Goal: Task Accomplishment & Management: Use online tool/utility

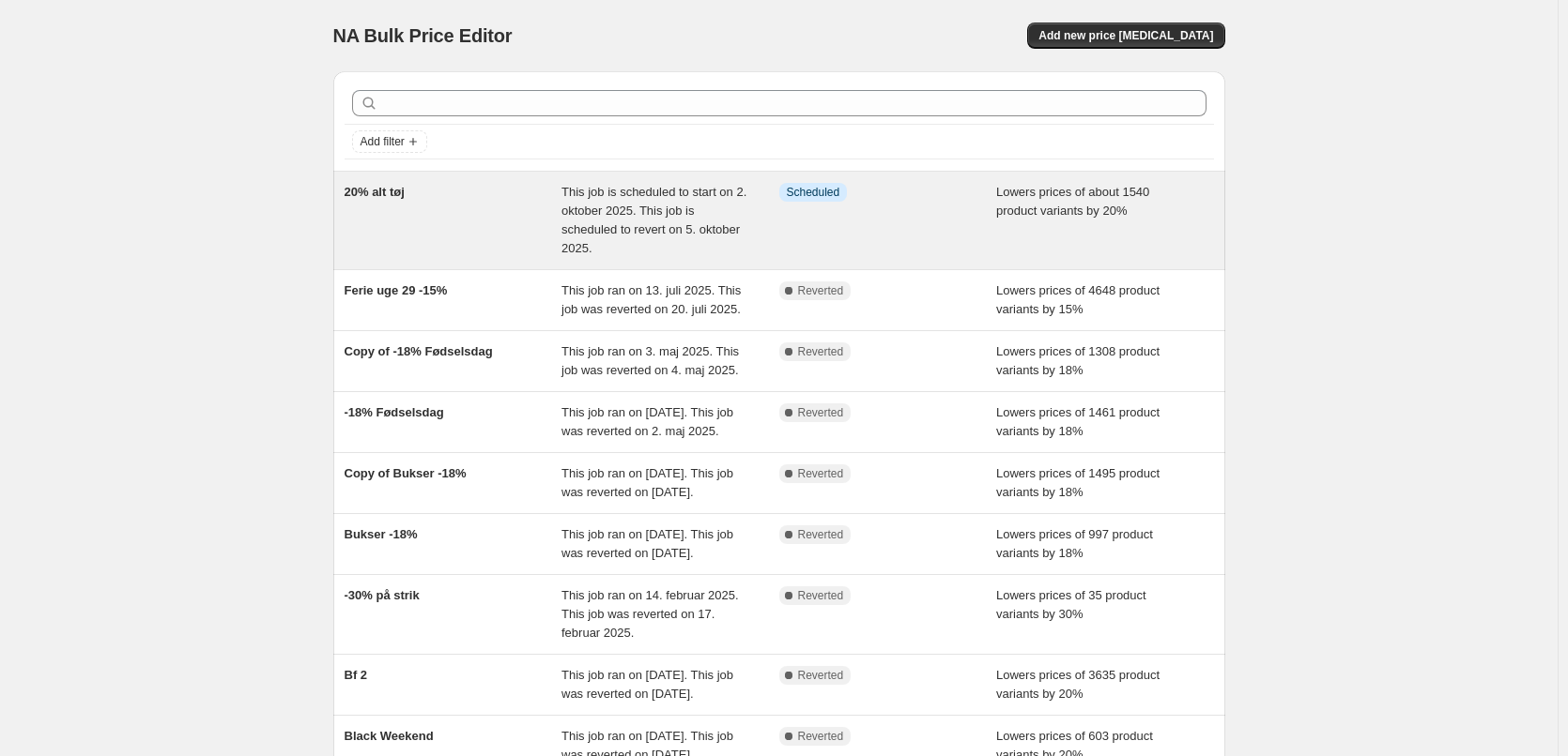
click at [476, 236] on div "20% alt tøj" at bounding box center [454, 220] width 218 height 75
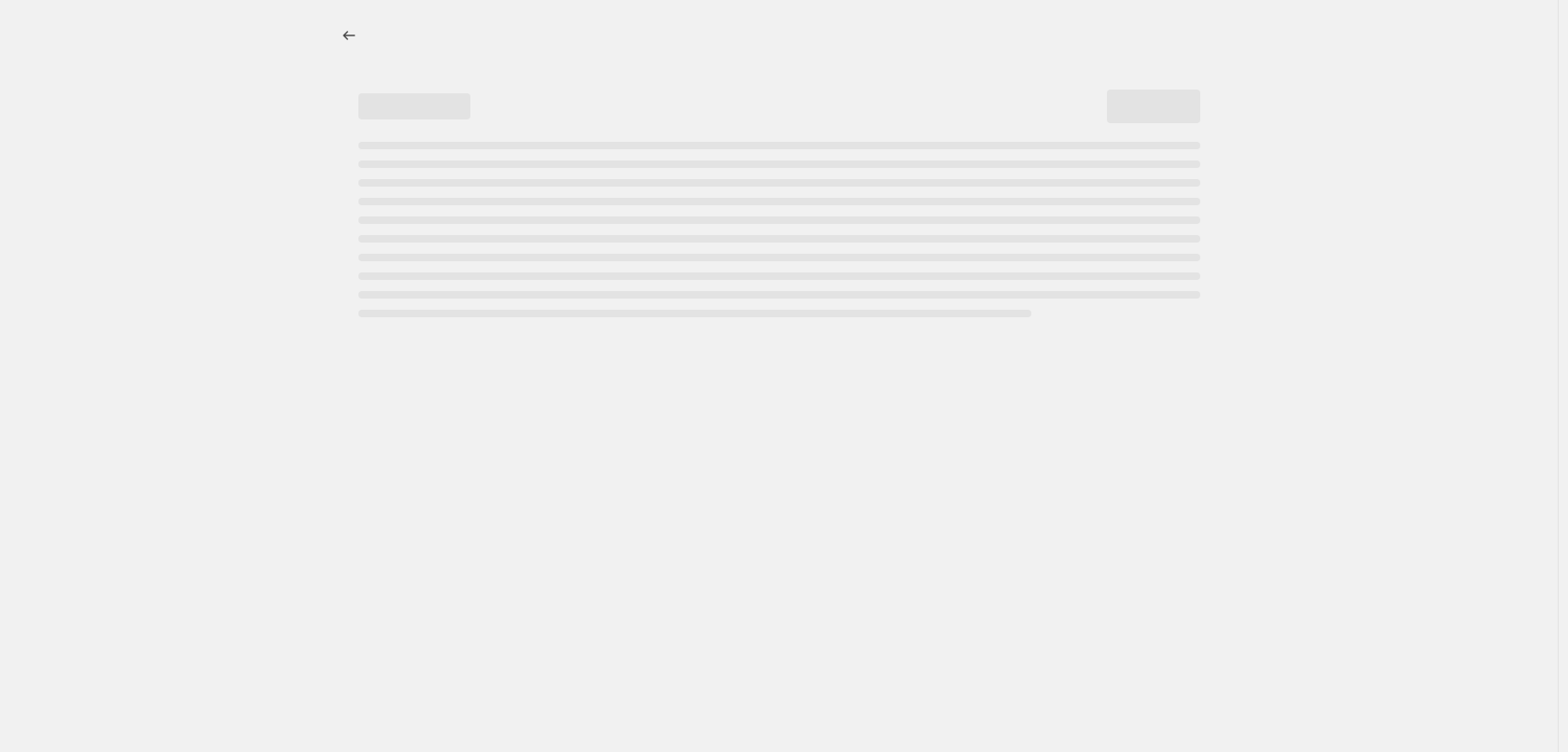
select select "percentage"
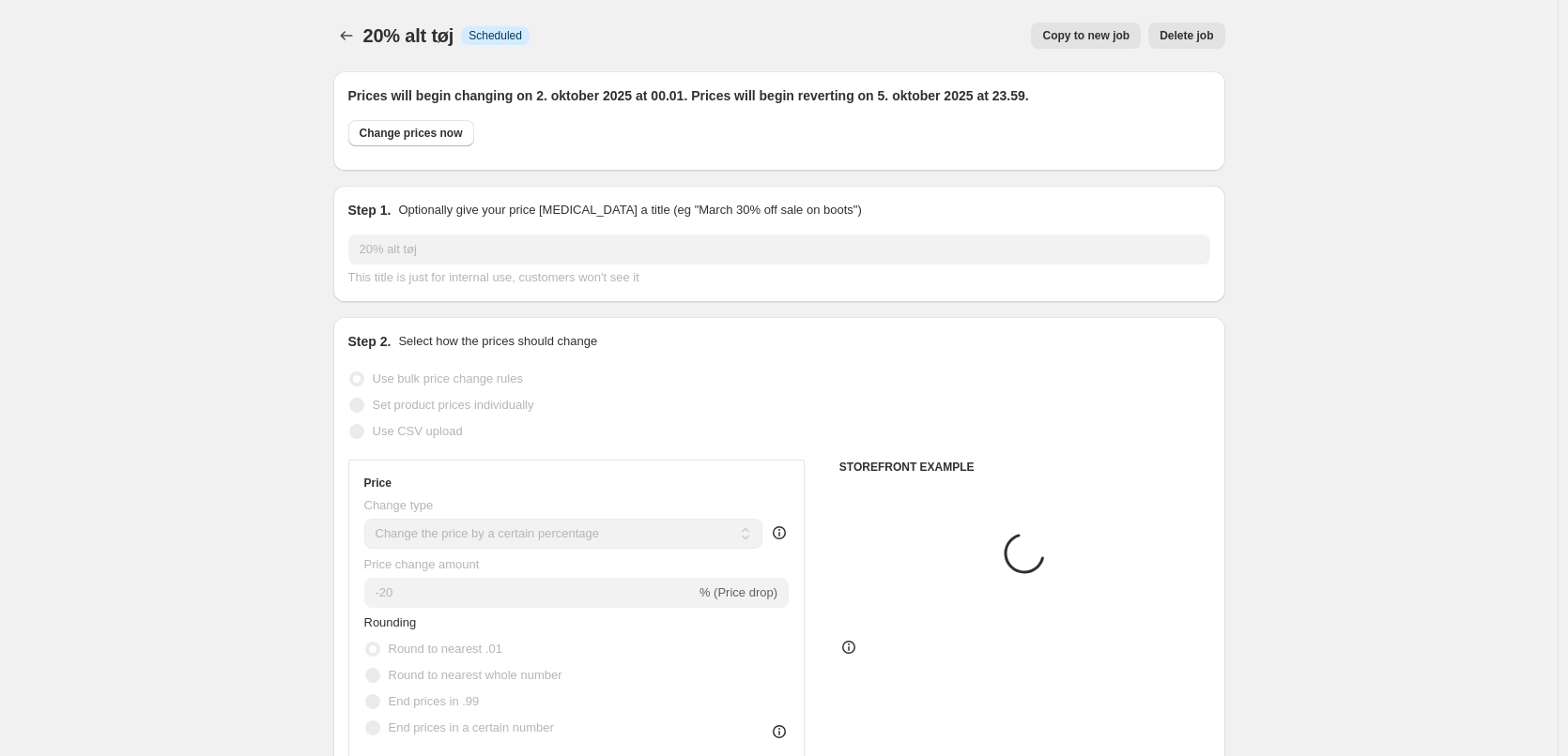
select select "collection"
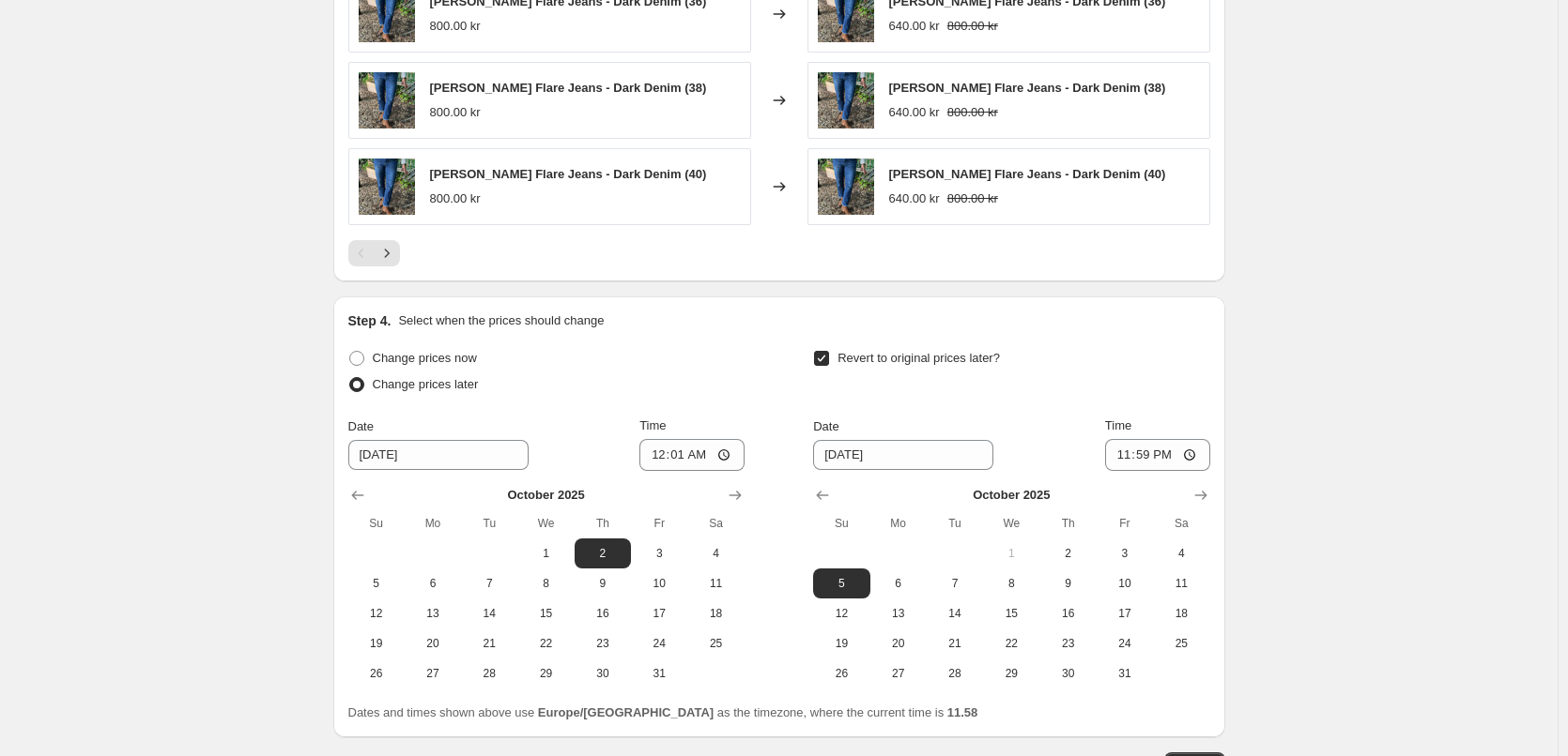
scroll to position [1767, 0]
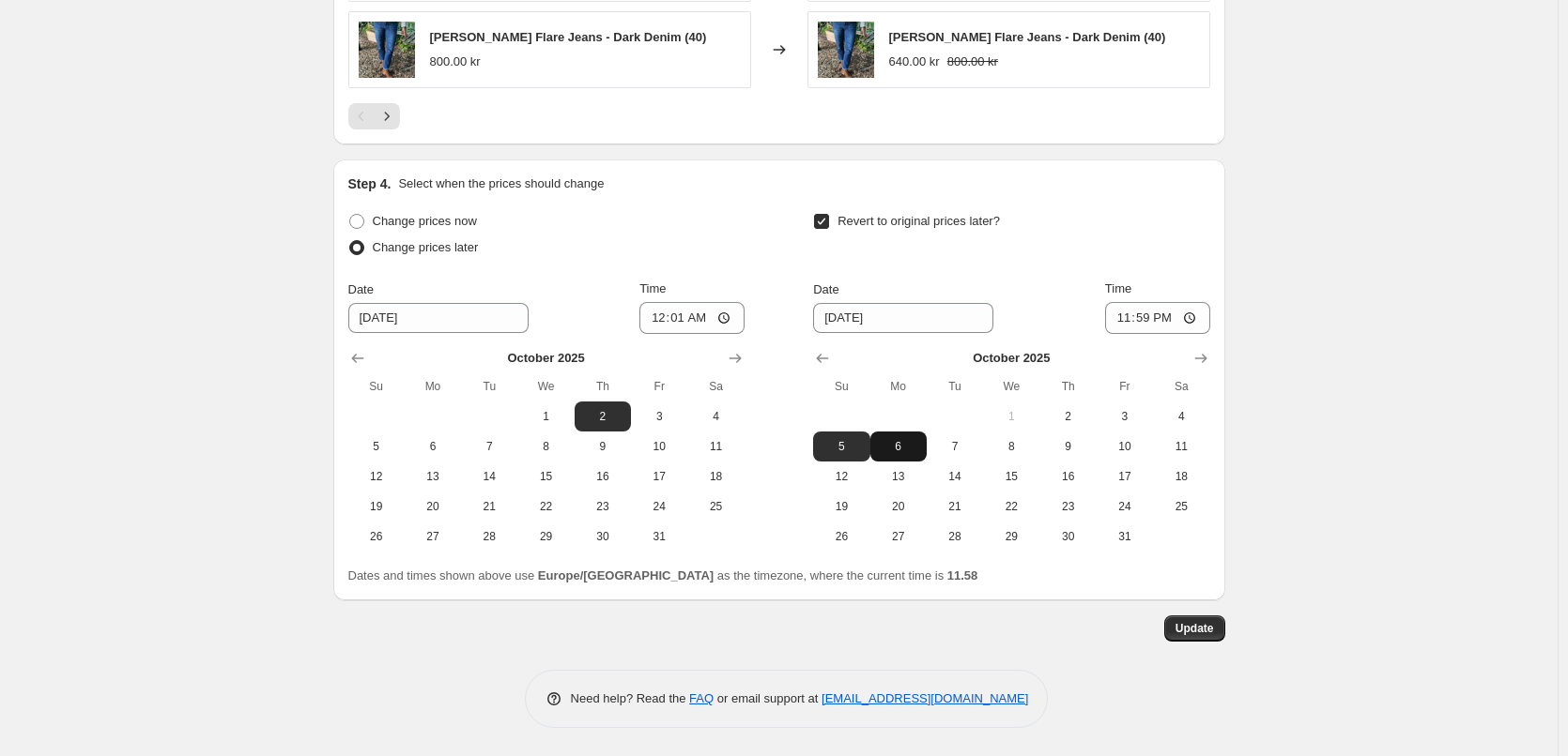
click at [904, 449] on span "6" at bounding box center [899, 447] width 42 height 15
type input "[DATE]"
click at [1200, 622] on span "Update" at bounding box center [1195, 629] width 39 height 15
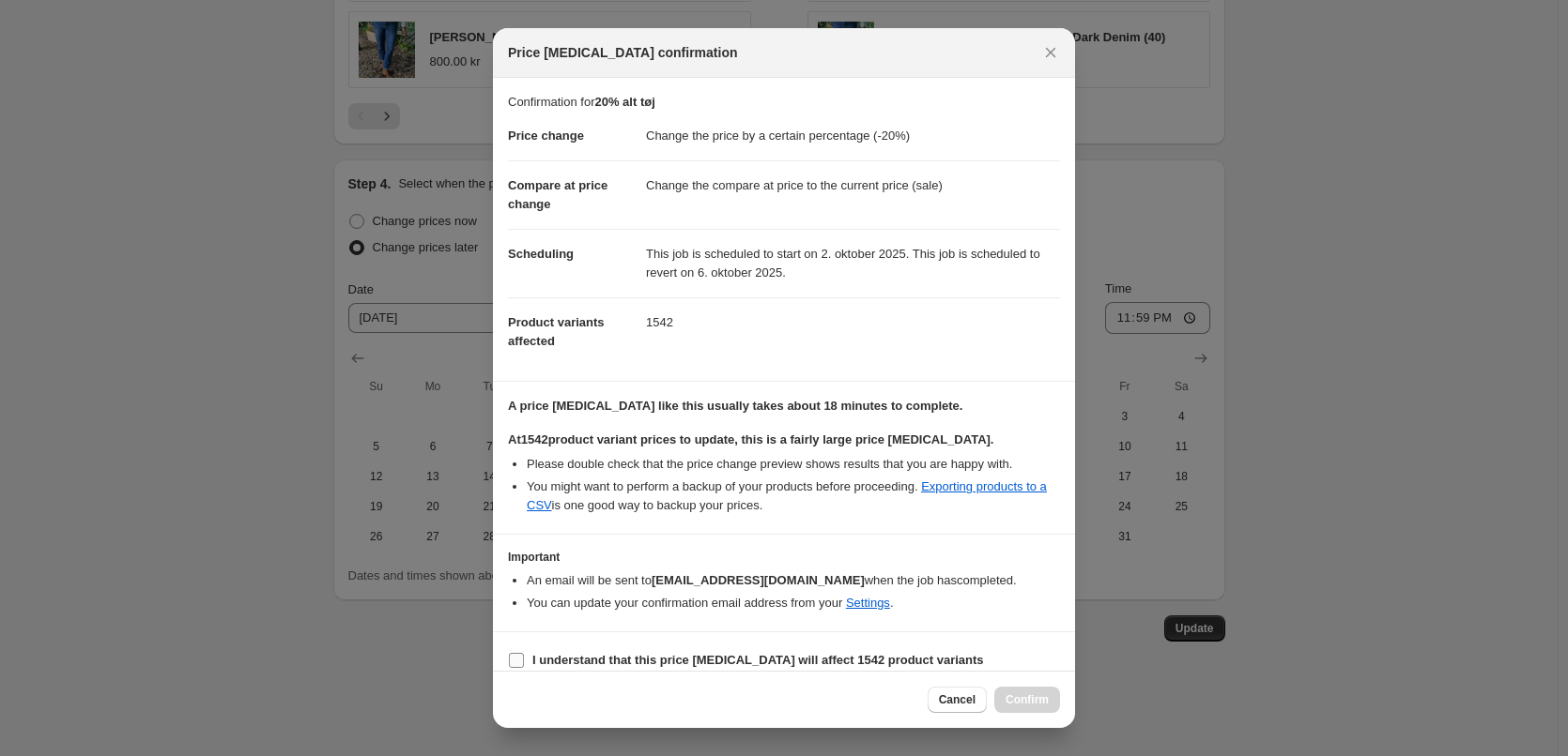
click at [885, 665] on b "I understand that this price [MEDICAL_DATA] will affect 1542 product variants" at bounding box center [758, 660] width 452 height 14
click at [524, 665] on input "I understand that this price [MEDICAL_DATA] will affect 1542 product variants" at bounding box center [516, 661] width 15 height 15
checkbox input "true"
click at [1017, 698] on span "Confirm" at bounding box center [1028, 700] width 44 height 15
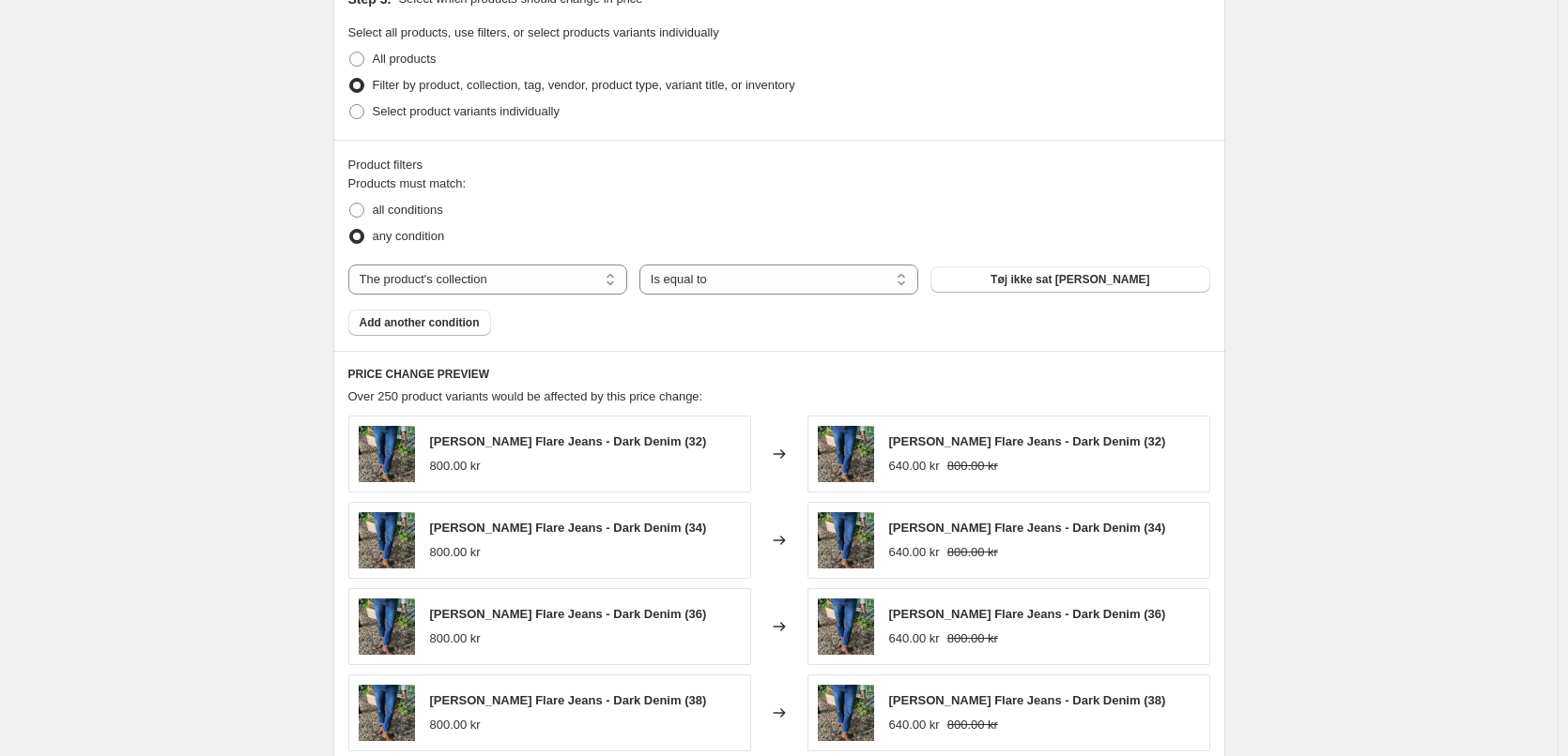
scroll to position [453, 0]
